Goal: Navigation & Orientation: Find specific page/section

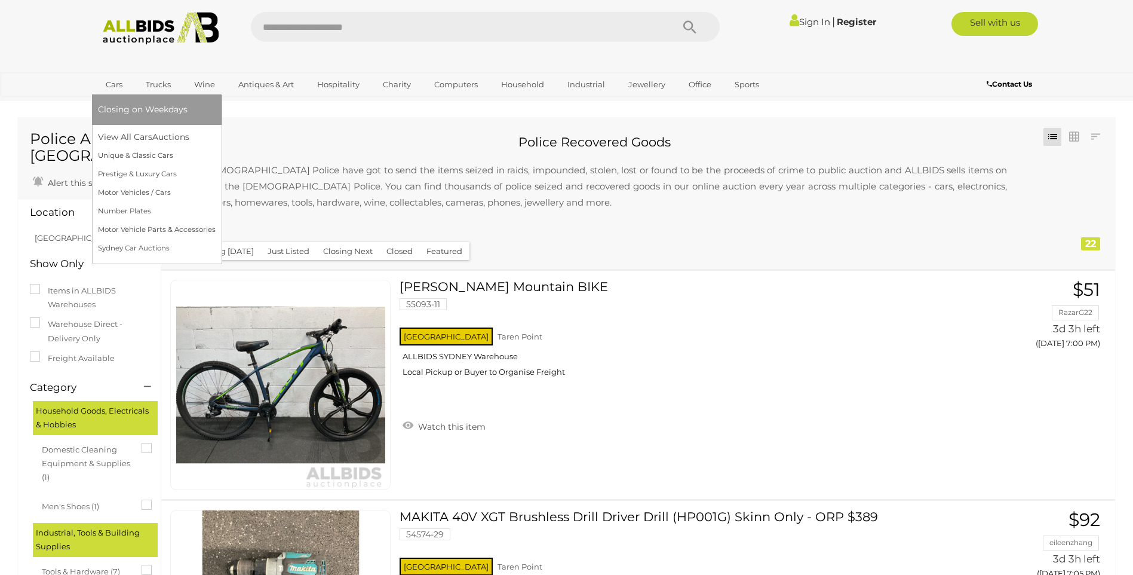
click at [111, 85] on link "Cars" at bounding box center [114, 85] width 32 height 20
click at [114, 82] on link "Cars" at bounding box center [114, 85] width 32 height 20
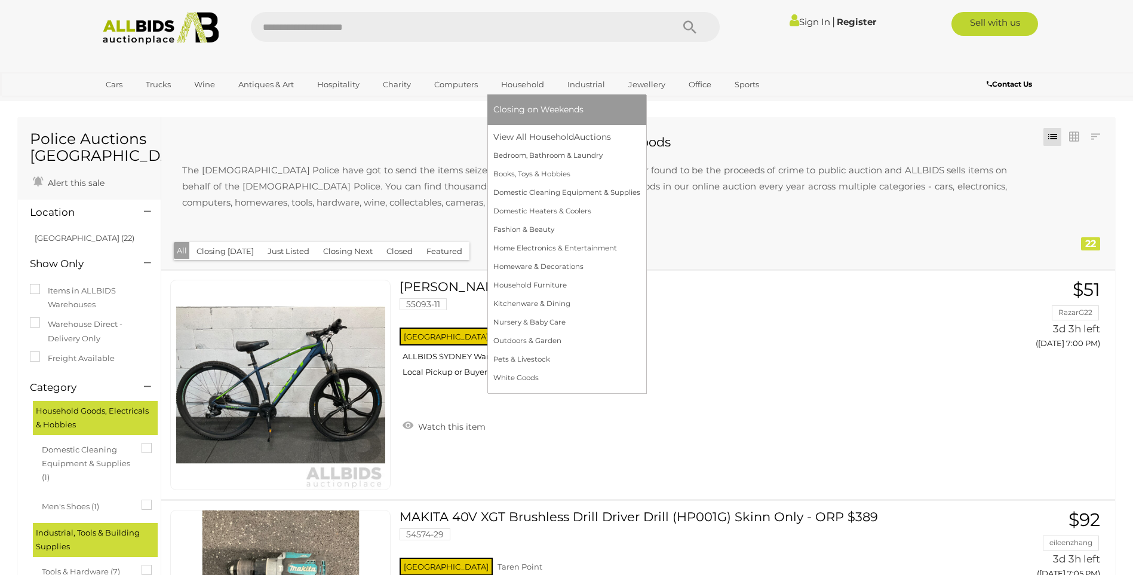
click at [526, 84] on link "Household" at bounding box center [523, 85] width 59 height 20
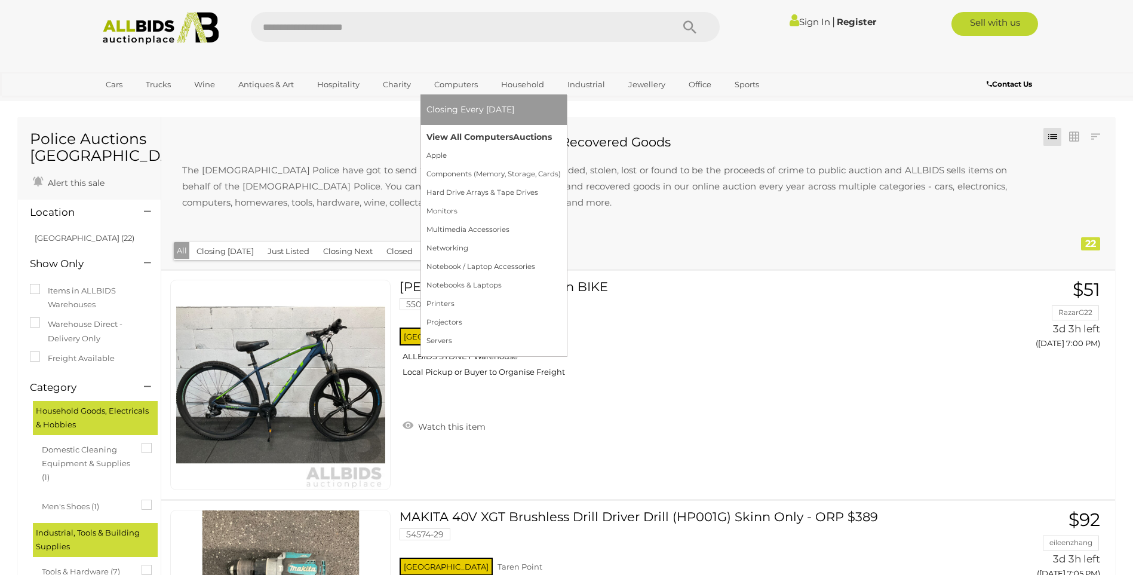
click at [454, 134] on link "View All Computers Auctions" at bounding box center [494, 137] width 134 height 19
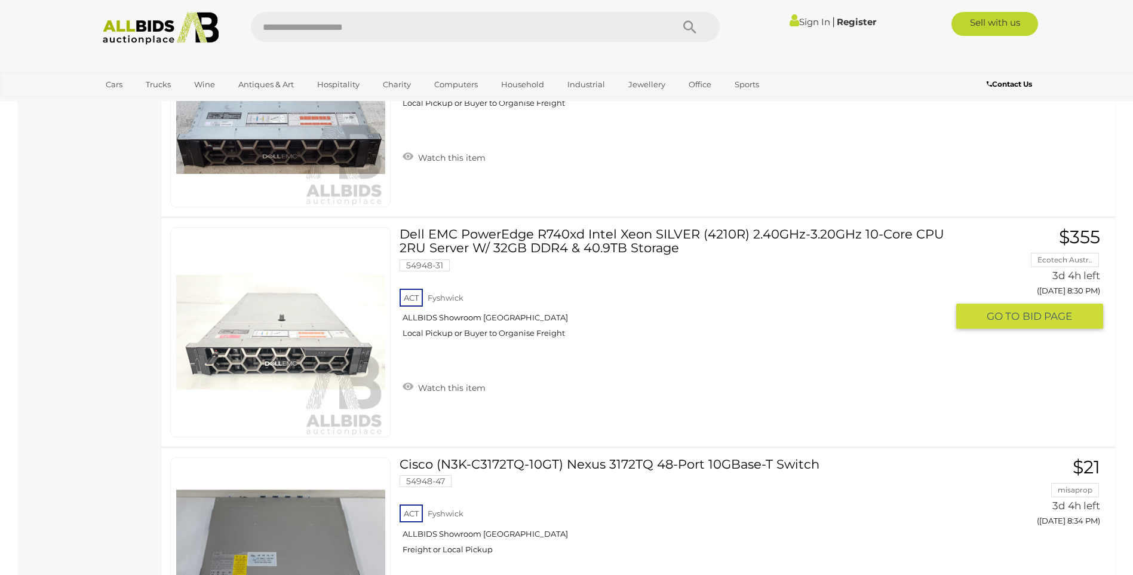
scroll to position [10635, 0]
